Goal: Navigation & Orientation: Find specific page/section

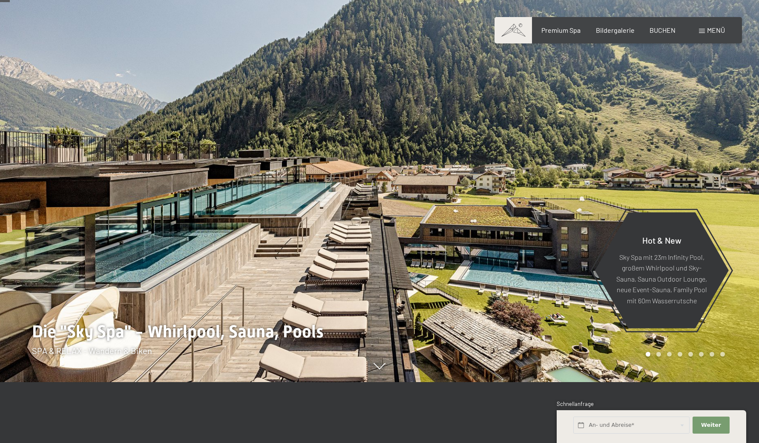
scroll to position [61, 0]
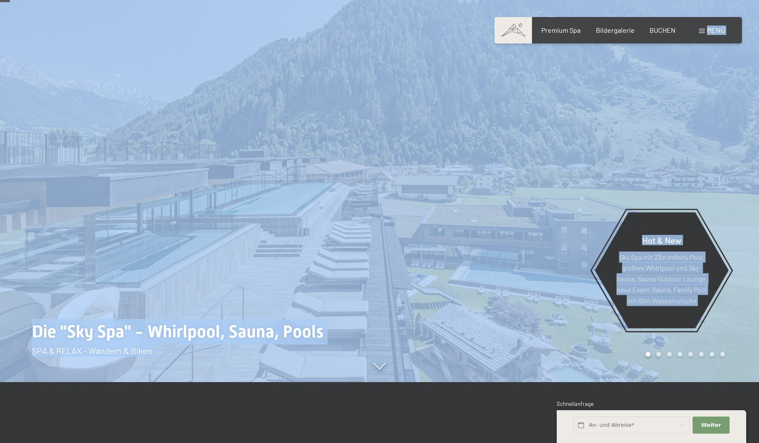
drag, startPoint x: 706, startPoint y: 31, endPoint x: 665, endPoint y: 153, distance: 128.6
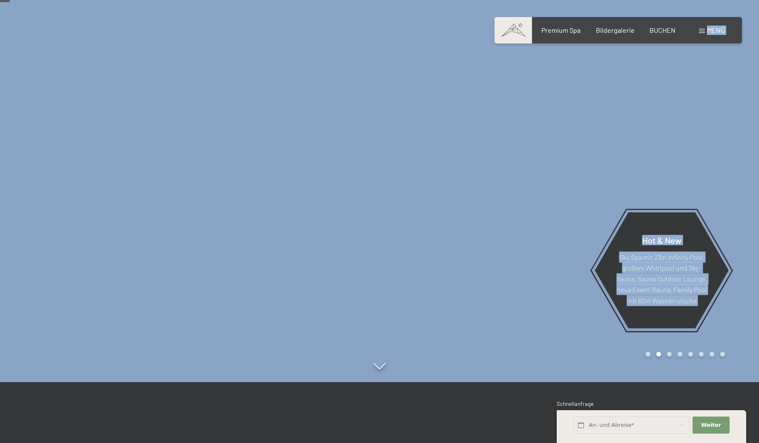
click at [617, 35] on div "Buchen Anfragen Premium Spa Bildergalerie BUCHEN Menü DE IT EN Gutschein Bilder…" at bounding box center [617, 30] width 213 height 9
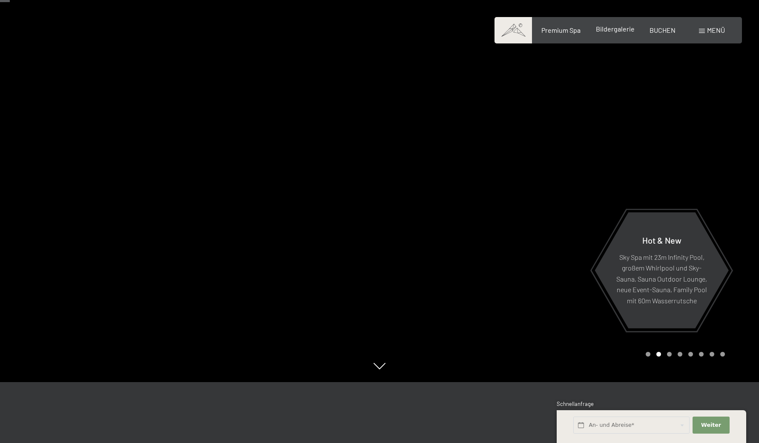
click at [616, 29] on span "Bildergalerie" at bounding box center [615, 29] width 39 height 8
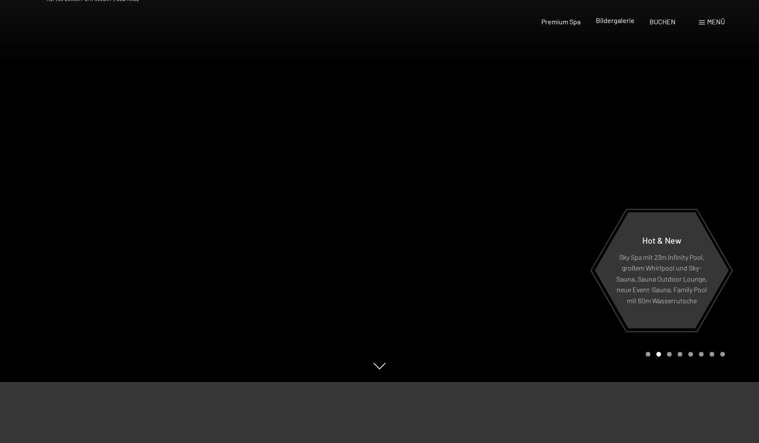
scroll to position [0, 0]
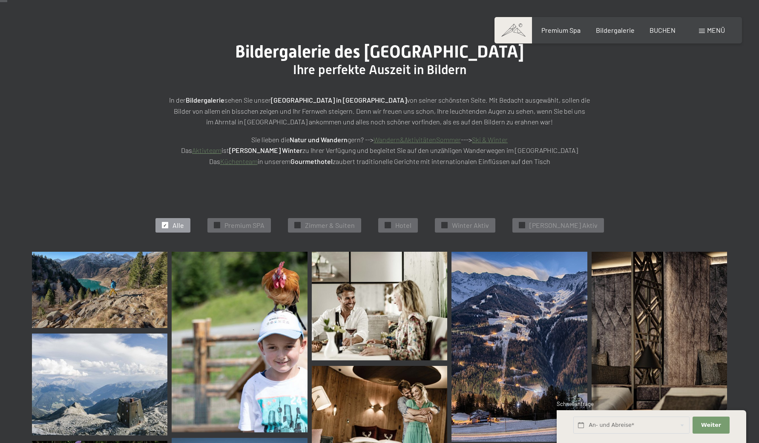
scroll to position [300, 0]
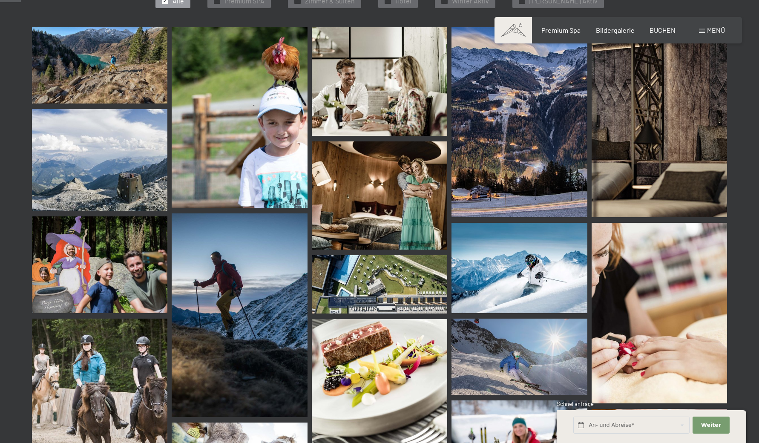
click at [652, 169] on img at bounding box center [658, 122] width 135 height 190
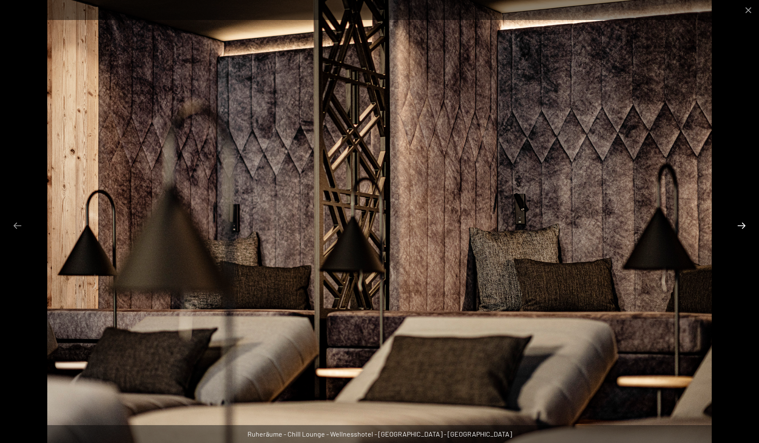
click at [745, 224] on button "Next slide" at bounding box center [741, 225] width 18 height 17
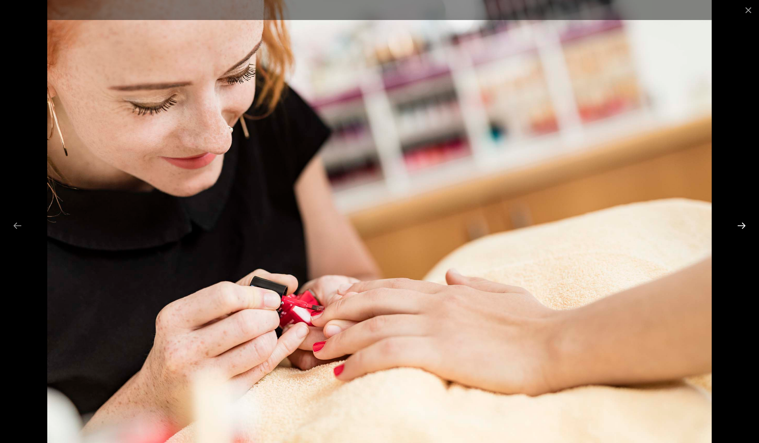
click at [745, 224] on button "Next slide" at bounding box center [741, 225] width 18 height 17
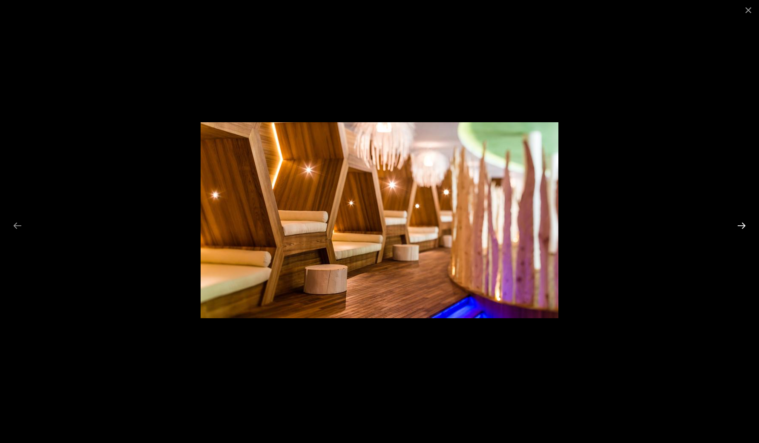
click at [745, 224] on button "Next slide" at bounding box center [741, 225] width 18 height 17
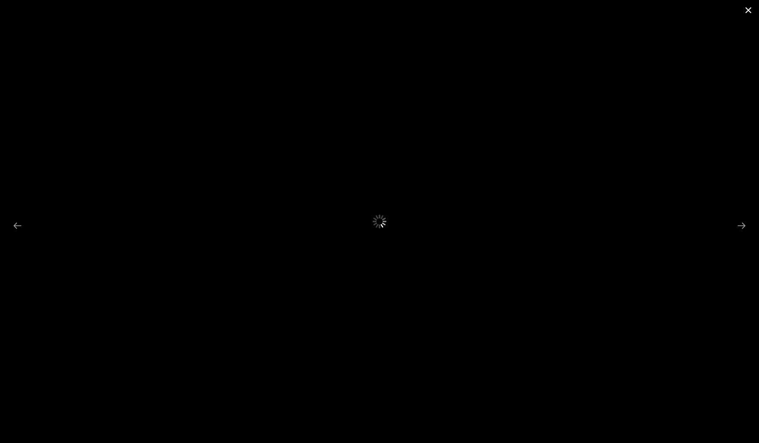
click at [750, 8] on button "Close gallery" at bounding box center [748, 10] width 21 height 20
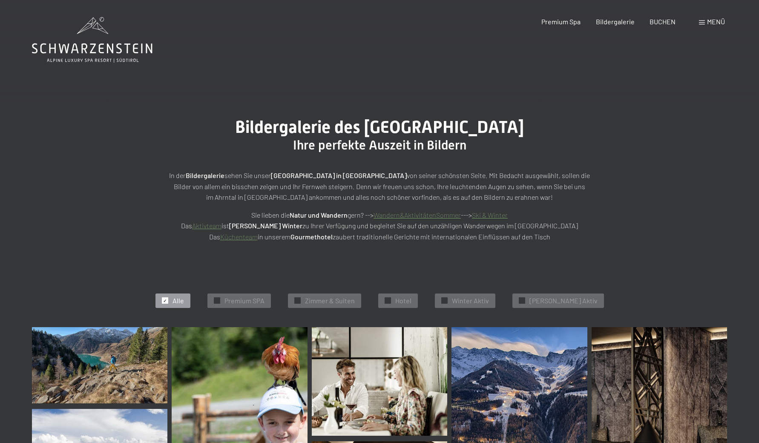
scroll to position [0, 0]
click at [173, 297] on div "✓ Alle" at bounding box center [172, 300] width 35 height 14
click at [166, 299] on span "✓" at bounding box center [164, 301] width 3 height 6
click at [244, 299] on span "Premium SPA" at bounding box center [244, 300] width 40 height 9
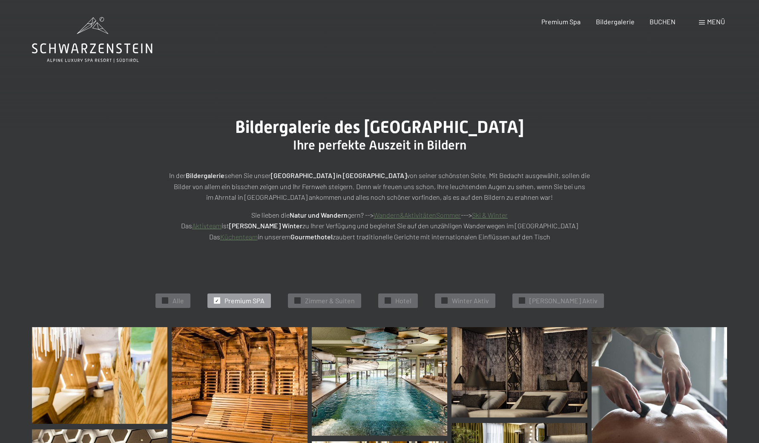
click at [344, 307] on div "✓ Alle ✓ Premium SPA ✓ Zimmer & Suiten ✓ Hotel ✓ Winter Aktiv ✓ Sommer Aktiv" at bounding box center [379, 300] width 780 height 53
click at [341, 303] on span "Zimmer & Suiten" at bounding box center [330, 300] width 50 height 9
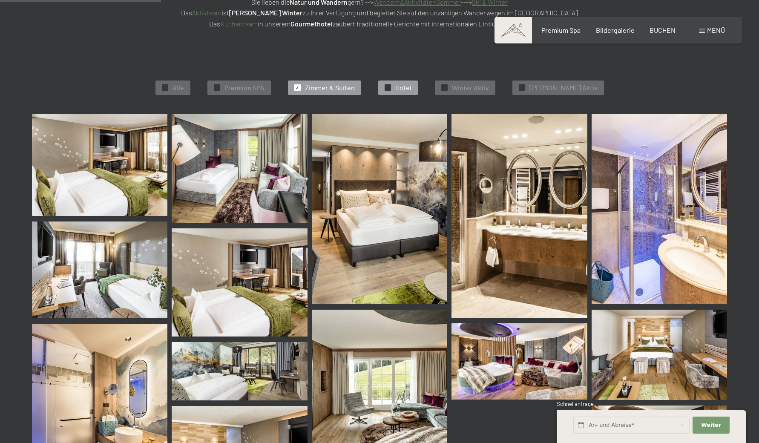
click at [404, 89] on div "✓ Hotel" at bounding box center [398, 87] width 40 height 14
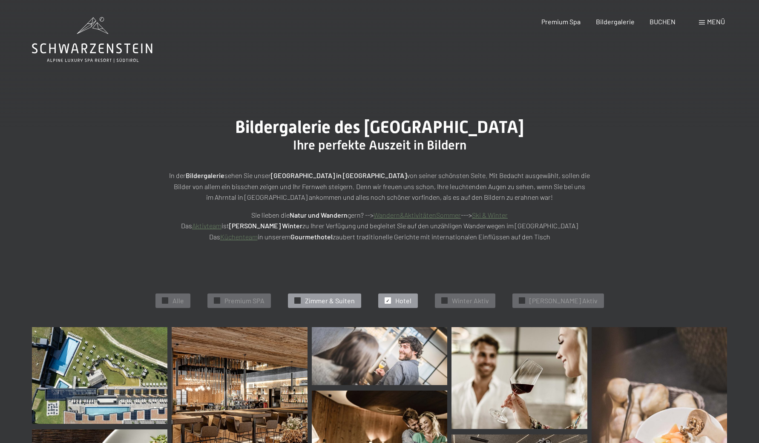
click at [355, 302] on span "Zimmer & Suiten" at bounding box center [330, 300] width 50 height 9
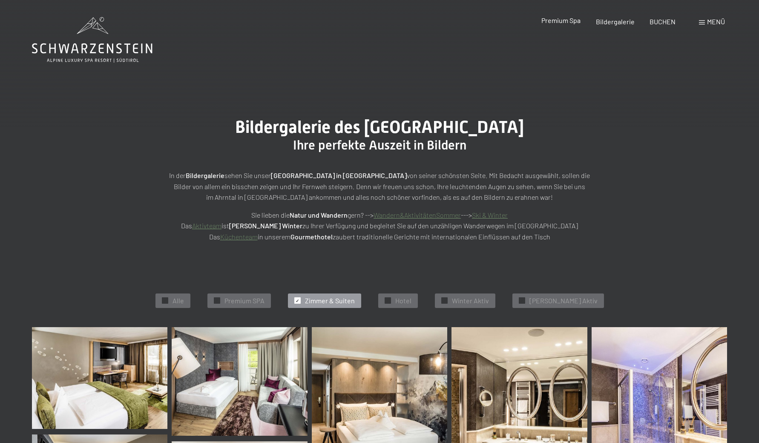
click at [573, 23] on span "Premium Spa" at bounding box center [560, 20] width 39 height 8
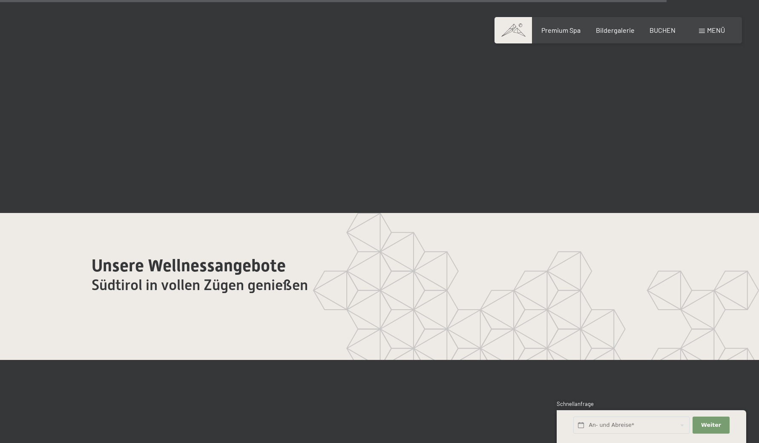
scroll to position [4746, 0]
